Goal: Information Seeking & Learning: Check status

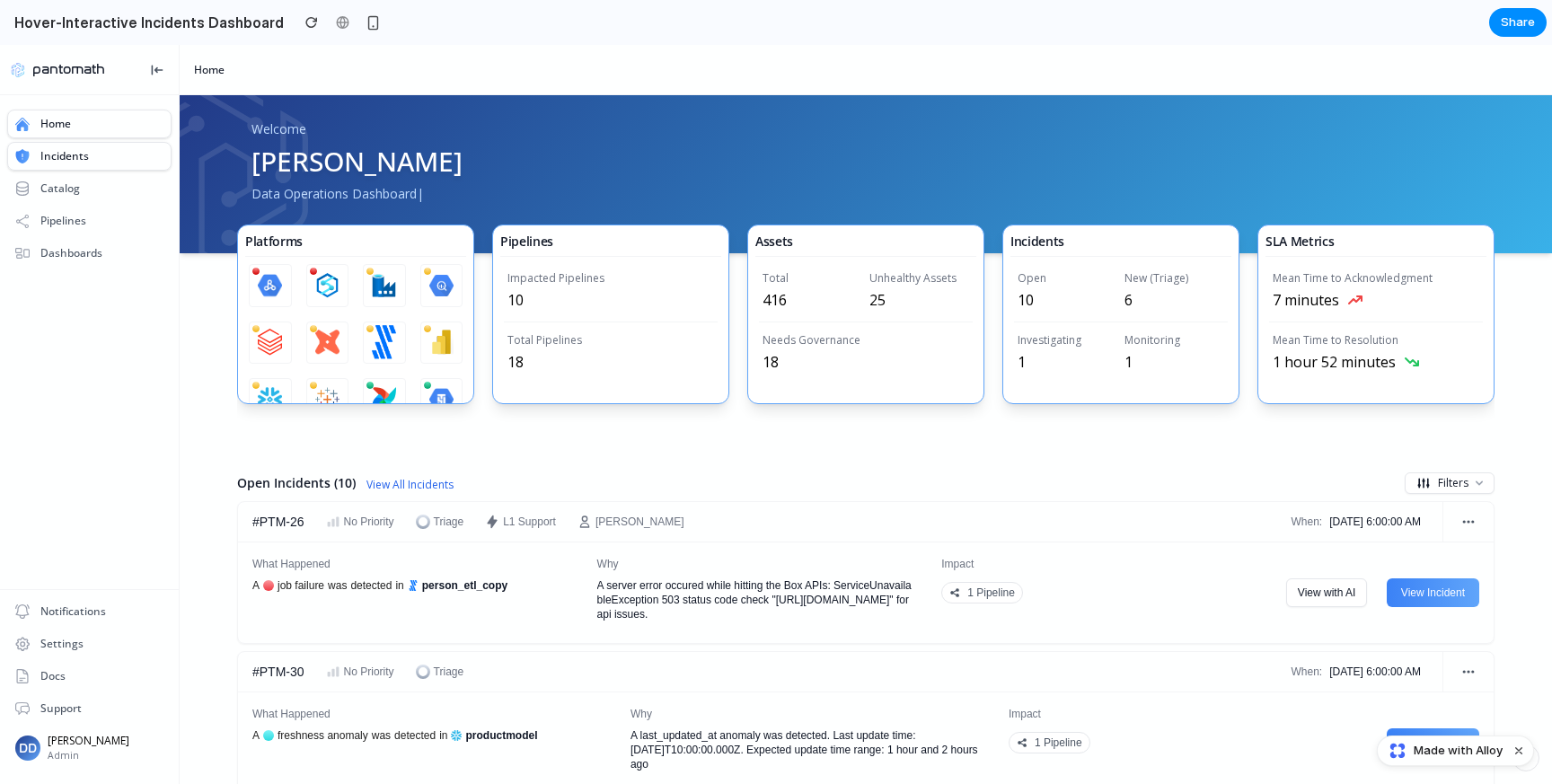
click at [94, 153] on div "Incidents" at bounding box center [89, 156] width 164 height 29
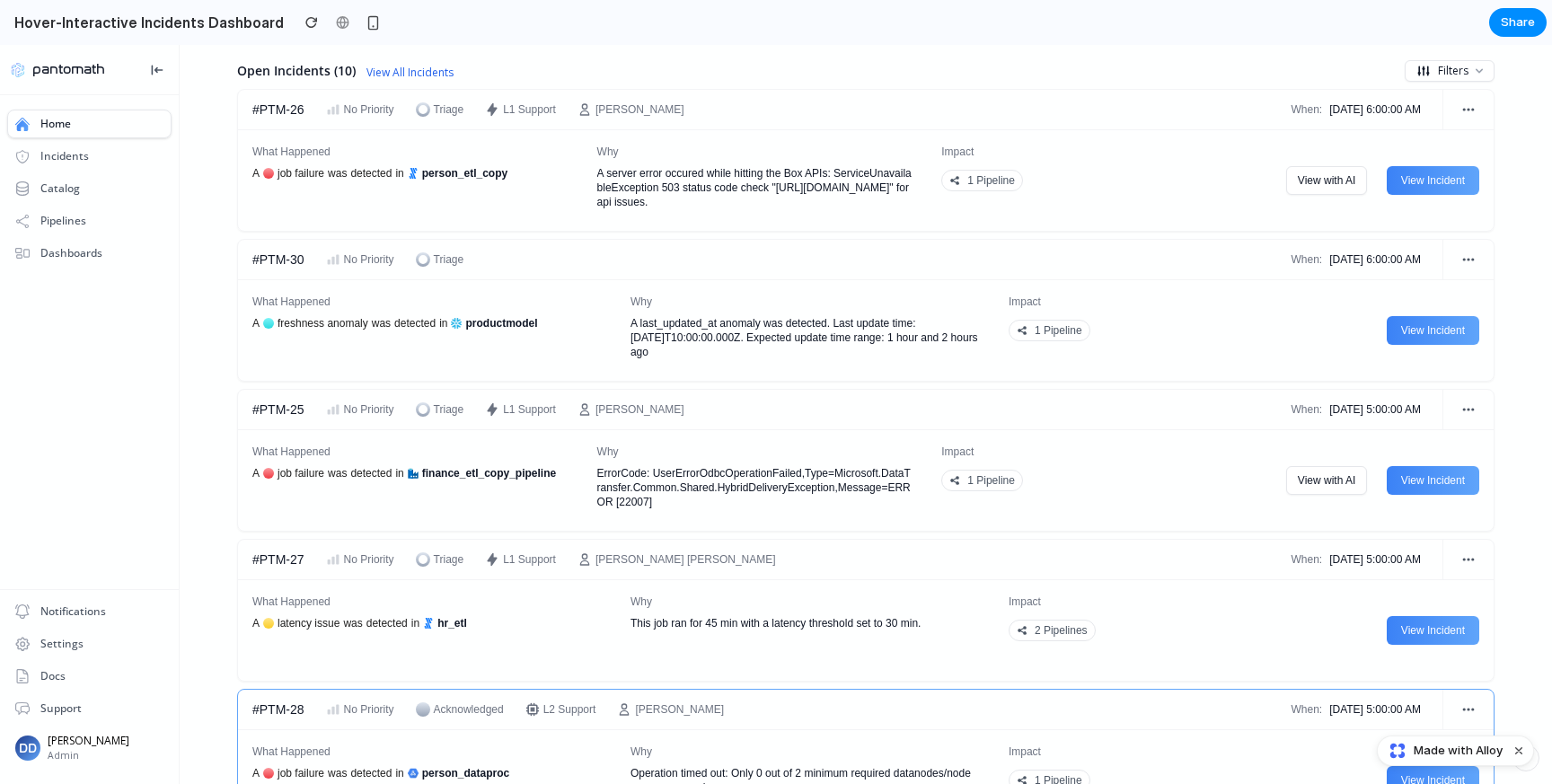
scroll to position [407, 0]
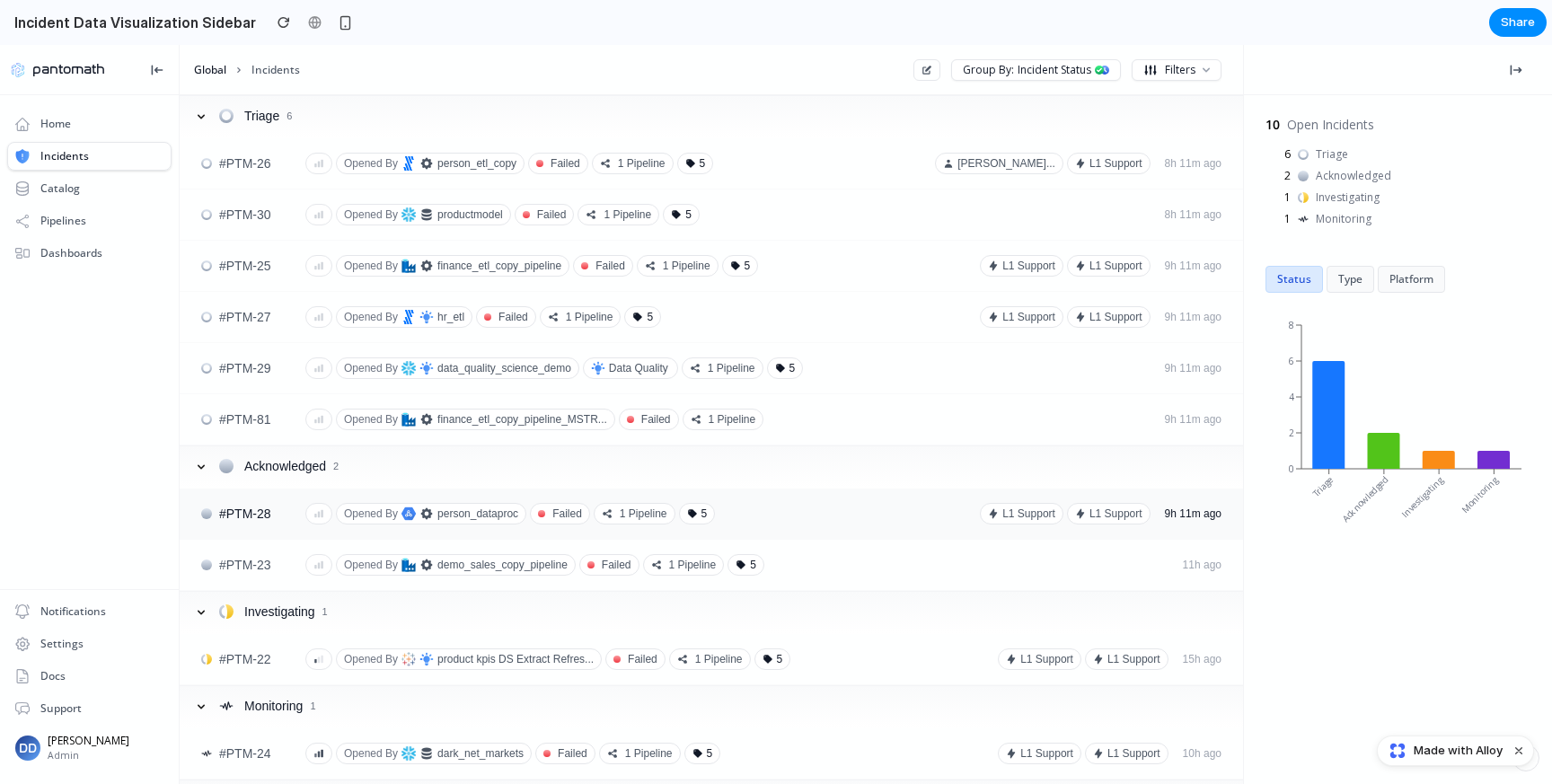
click at [474, 506] on div "Opened By person_dataproc" at bounding box center [430, 513] width 190 height 21
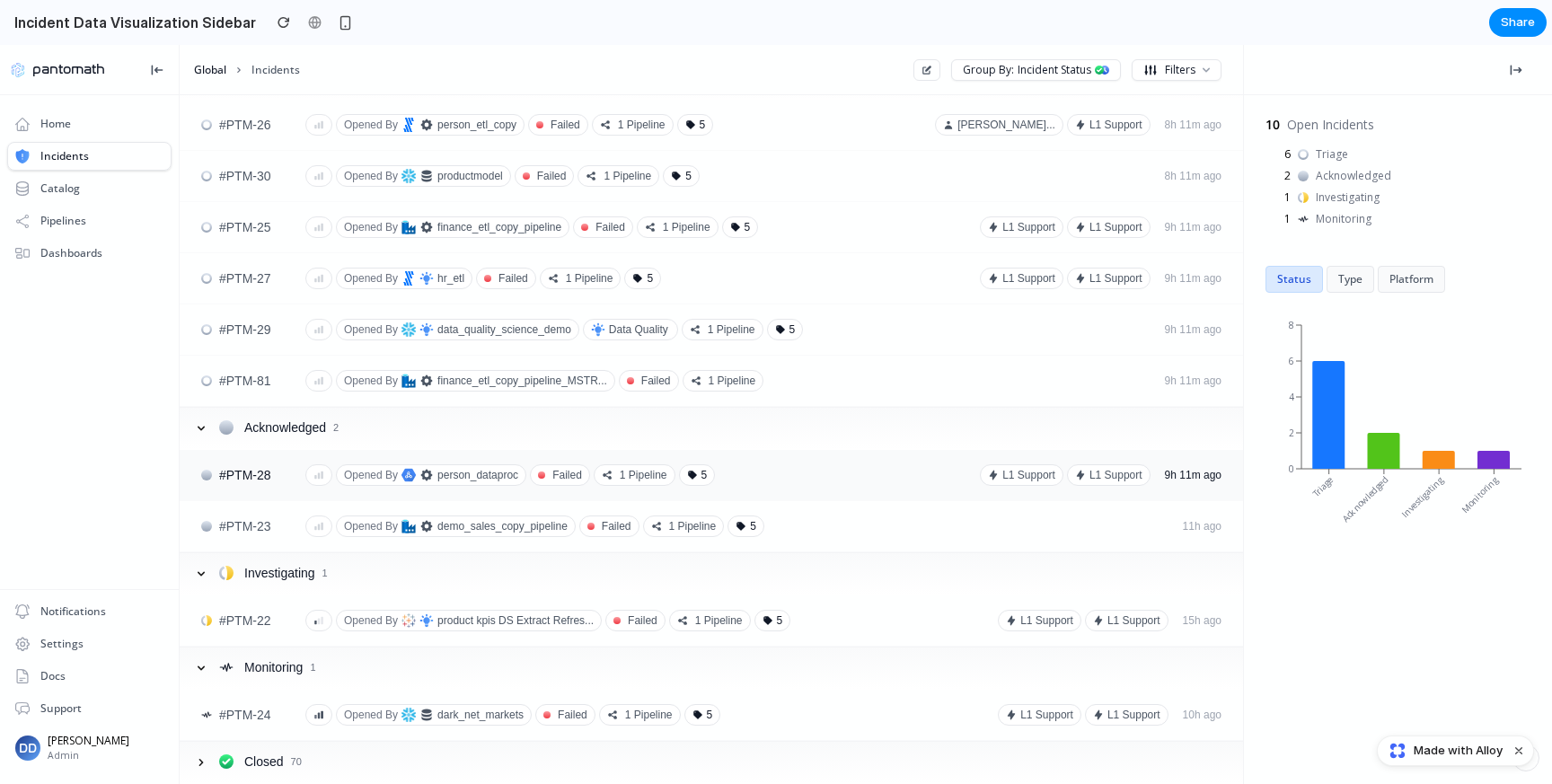
drag, startPoint x: 802, startPoint y: 519, endPoint x: 712, endPoint y: 481, distance: 97.7
click at [802, 519] on div "Opened By demo_sales_copy_pipeline failed 1 Pipeline 5" at bounding box center [736, 526] width 863 height 21
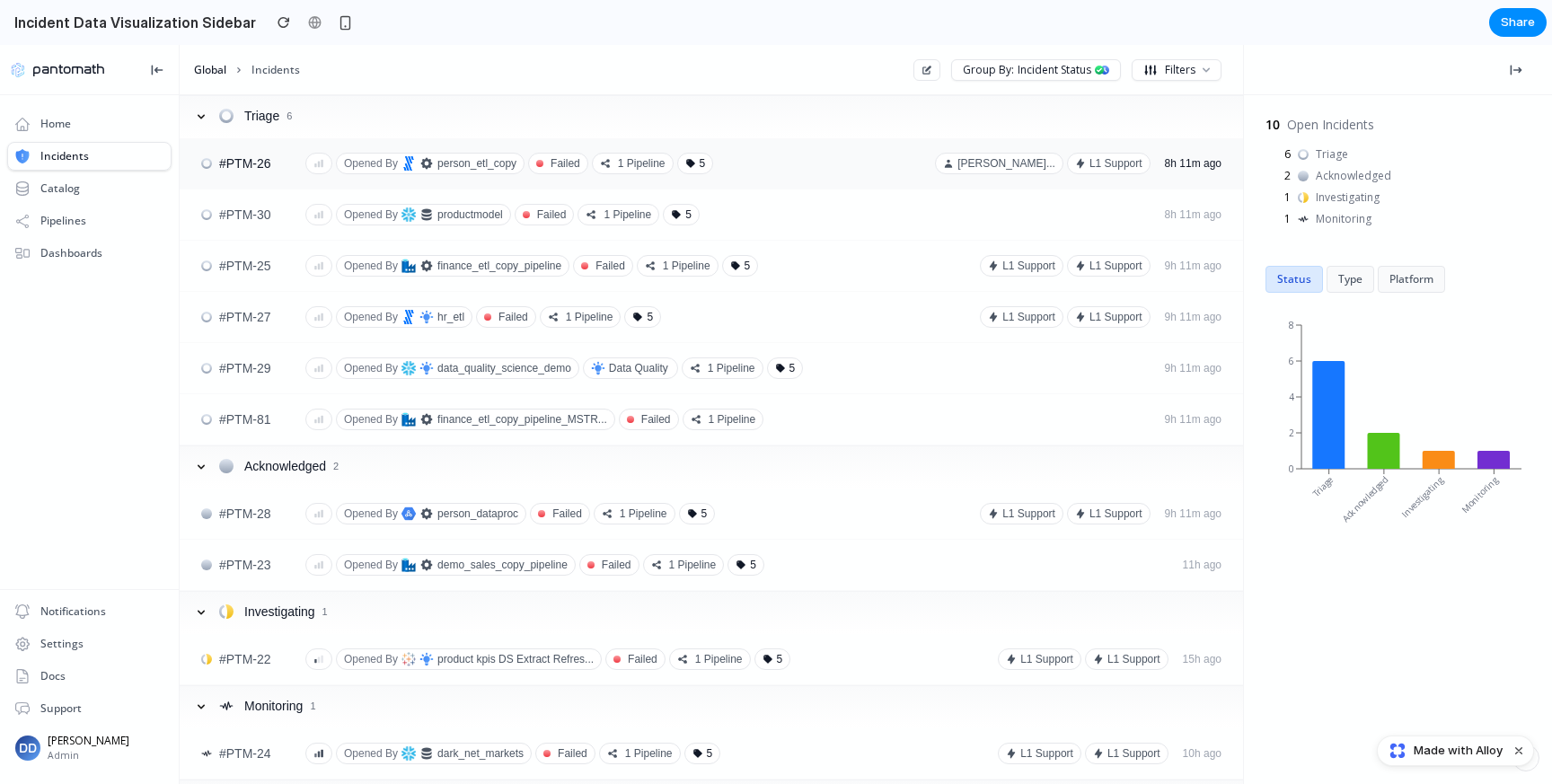
click at [367, 149] on div "#PTM-26 Opened By person_etl_copy failed 1 Pipeline 5 [PERSON_NAME]... L1 Suppo…" at bounding box center [711, 163] width 1063 height 50
click at [80, 130] on div "Home" at bounding box center [89, 124] width 164 height 29
click at [80, 156] on div "Incidents" at bounding box center [65, 156] width 48 height 14
click at [75, 122] on div "Home" at bounding box center [89, 124] width 164 height 29
